Goal: Task Accomplishment & Management: Complete application form

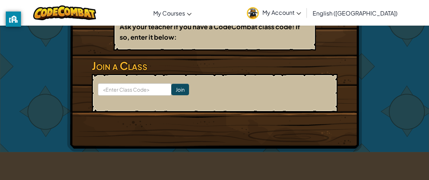
scroll to position [141, 0]
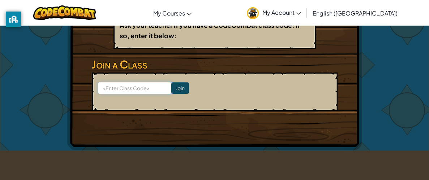
click at [143, 87] on input at bounding box center [134, 88] width 73 height 12
click at [133, 52] on div "Hero : Anya Captain Change Hero Player : Isabella Valencia CS1 Levels Completed…" at bounding box center [214, 17] width 295 height 266
click at [142, 85] on input at bounding box center [134, 88] width 73 height 12
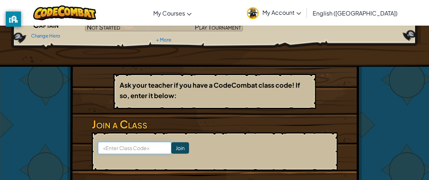
scroll to position [89, 0]
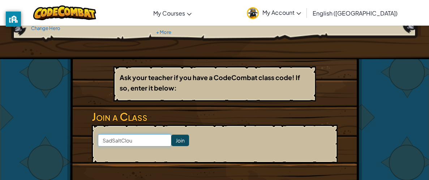
type input "SadSaltCloud"
click input "Join" at bounding box center [180, 141] width 18 height 12
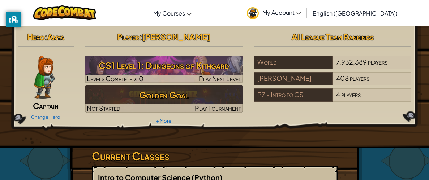
drag, startPoint x: 207, startPoint y: 38, endPoint x: 118, endPoint y: 35, distance: 88.9
click at [118, 35] on h2 "Player : [PERSON_NAME]" at bounding box center [164, 36] width 158 height 15
click at [228, 36] on h2 "Player : [PERSON_NAME]" at bounding box center [164, 36] width 158 height 15
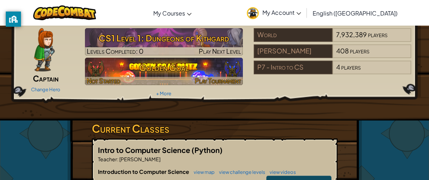
scroll to position [26, 0]
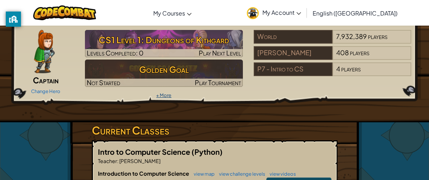
click at [165, 94] on link "+ More" at bounding box center [163, 95] width 15 height 6
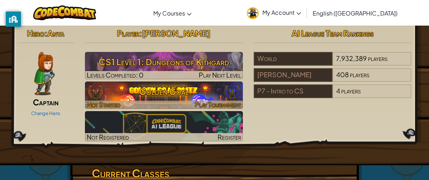
scroll to position [0, 0]
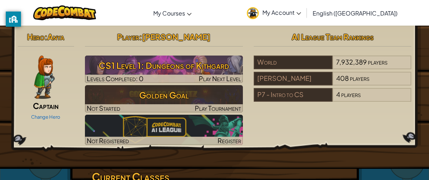
click at [206, 37] on span "[PERSON_NAME]" at bounding box center [176, 37] width 68 height 10
click at [234, 36] on h2 "Player : [PERSON_NAME]" at bounding box center [164, 36] width 158 height 15
click at [373, 38] on span "AI League Team Rankings" at bounding box center [332, 37] width 82 height 10
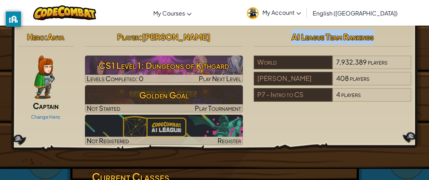
click at [373, 38] on span "AI League Team Rankings" at bounding box center [332, 37] width 82 height 10
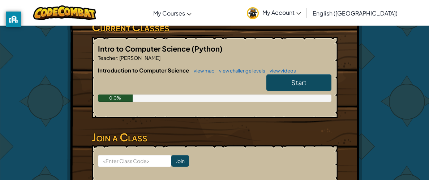
scroll to position [154, 0]
